Goal: Task Accomplishment & Management: Manage account settings

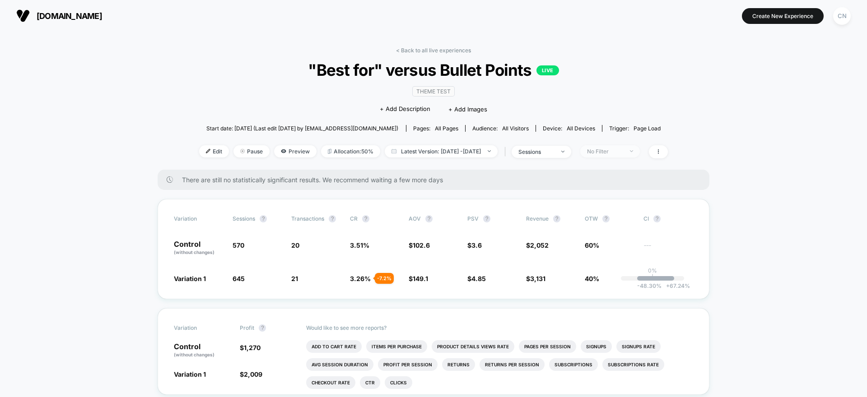
click at [621, 153] on div "No Filter" at bounding box center [605, 151] width 36 height 7
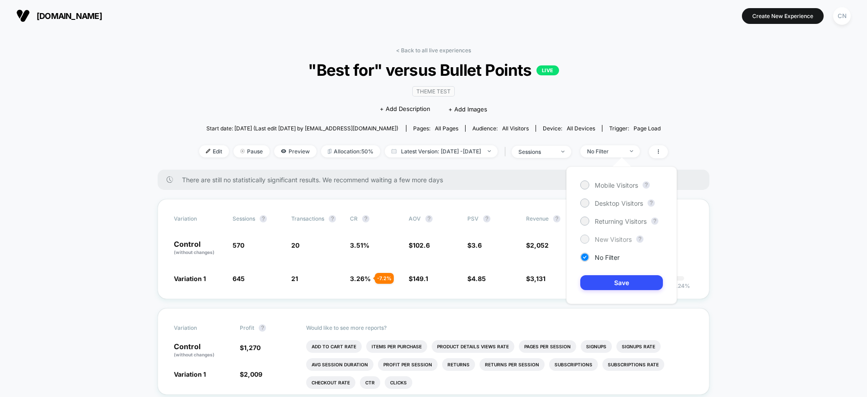
click at [618, 238] on span "New Visitors" at bounding box center [613, 240] width 37 height 8
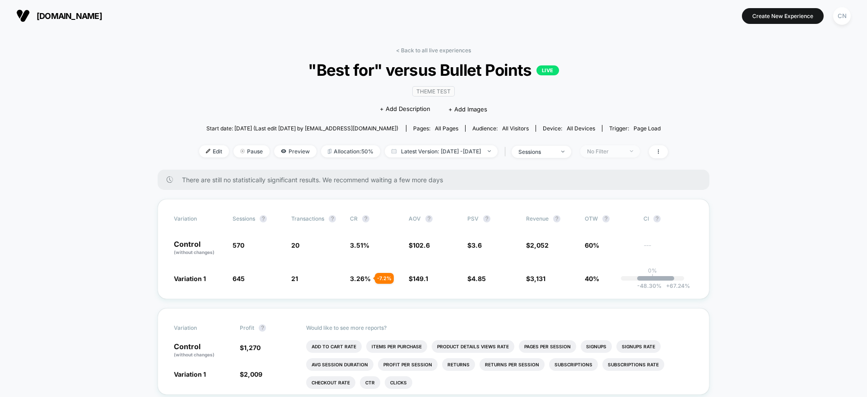
click at [615, 153] on div "No Filter" at bounding box center [605, 151] width 36 height 7
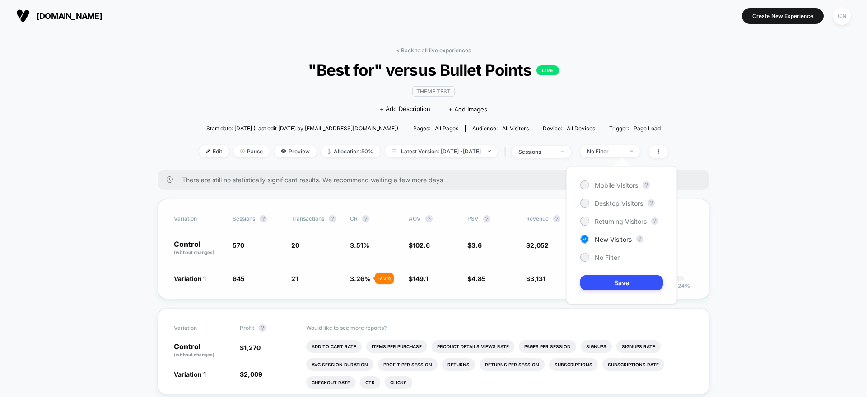
drag, startPoint x: 619, startPoint y: 285, endPoint x: 685, endPoint y: 254, distance: 72.7
click at [619, 285] on button "Save" at bounding box center [621, 282] width 83 height 15
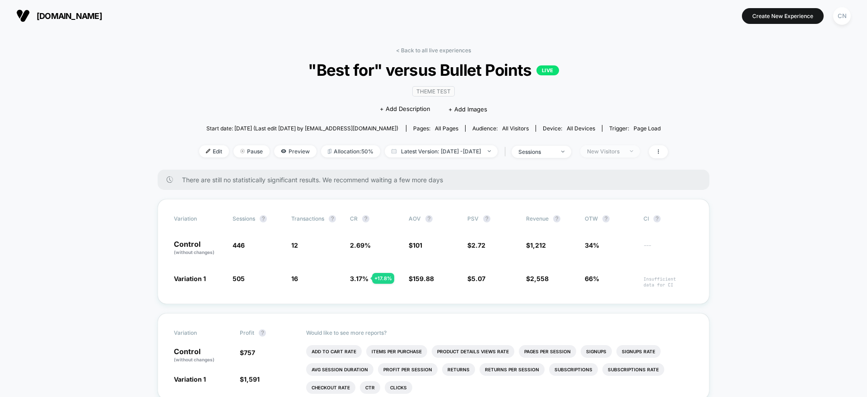
click at [618, 154] on div "New Visitors" at bounding box center [605, 151] width 36 height 7
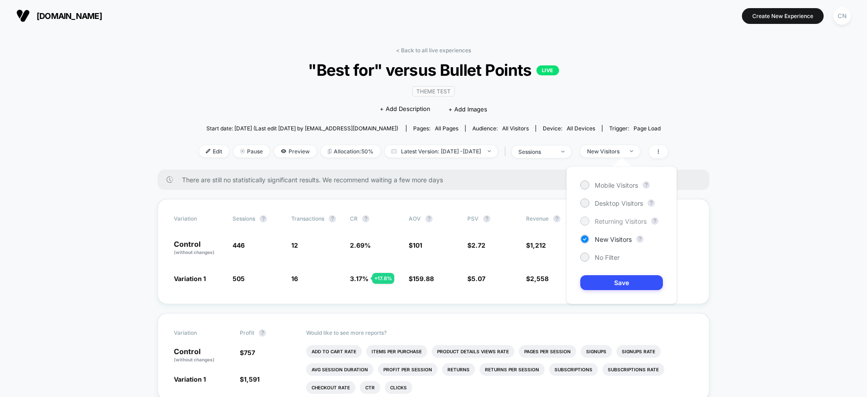
click at [616, 221] on span "Returning Visitors" at bounding box center [621, 222] width 52 height 8
drag, startPoint x: 615, startPoint y: 284, endPoint x: 685, endPoint y: 275, distance: 70.5
click at [615, 284] on button "Save" at bounding box center [621, 282] width 83 height 15
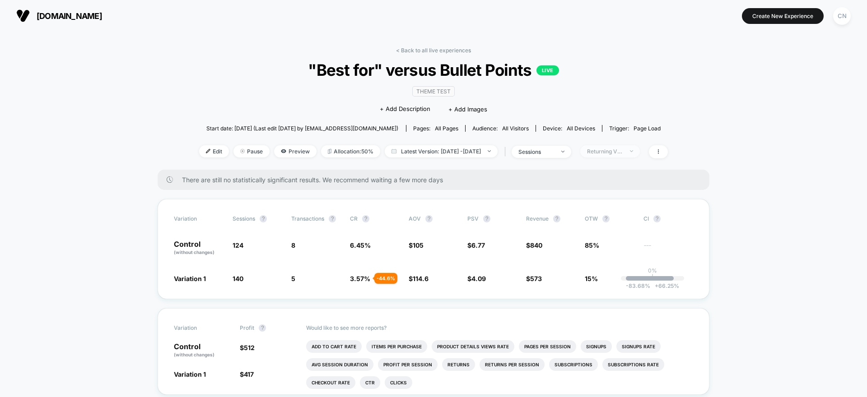
click at [614, 150] on div "Returning Visitors" at bounding box center [605, 151] width 36 height 7
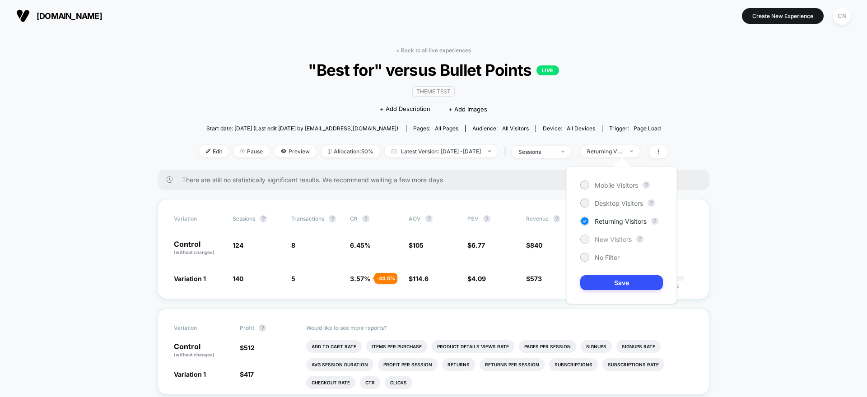
click at [608, 237] on span "New Visitors" at bounding box center [613, 240] width 37 height 8
drag, startPoint x: 618, startPoint y: 272, endPoint x: 623, endPoint y: 285, distance: 13.6
click at [618, 272] on div "Mobile Visitors ? Desktop Visitors ? Returning Visitors ? New Visitors ? No Fil…" at bounding box center [621, 236] width 111 height 138
click at [622, 279] on button "Save" at bounding box center [621, 282] width 83 height 15
